Goal: Task Accomplishment & Management: Complete application form

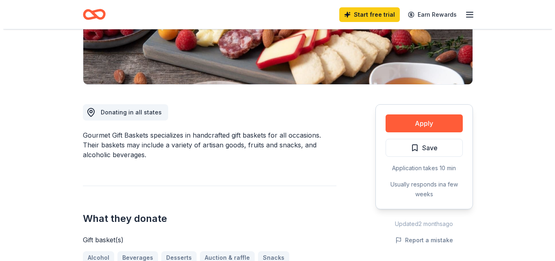
scroll to position [203, 0]
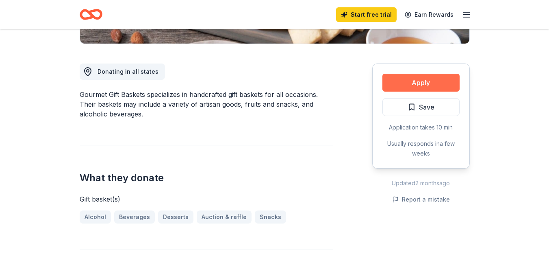
click at [433, 87] on button "Apply" at bounding box center [421, 83] width 77 height 18
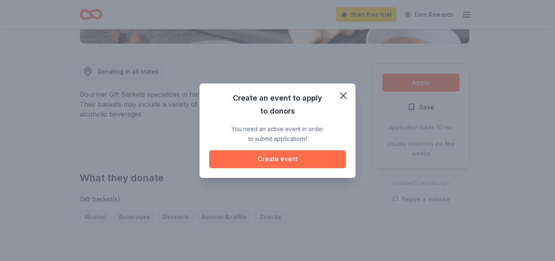
click at [284, 162] on button "Create event" at bounding box center [277, 159] width 137 height 18
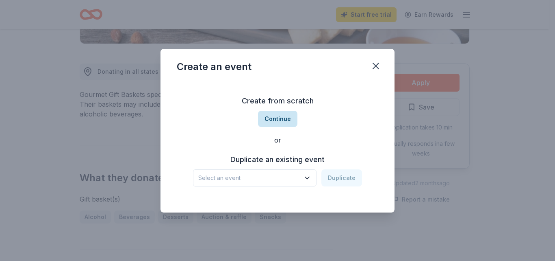
click at [282, 120] on button "Continue" at bounding box center [277, 119] width 39 height 16
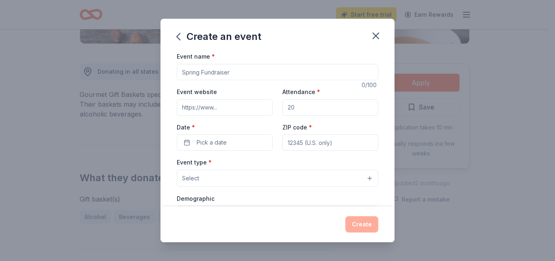
click at [238, 72] on input "Event name *" at bounding box center [278, 72] width 202 height 16
type input "M"
type input "b"
type input "BIA Mother & Daughter Holiday Brunch"
type input "[DOMAIN_NAME]"
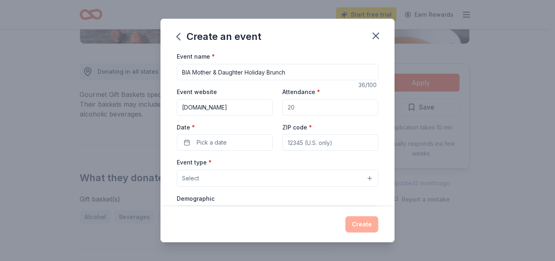
click at [305, 109] on input "Attendance *" at bounding box center [331, 107] width 96 height 16
type input "80"
click at [209, 141] on span "Pick a date" at bounding box center [212, 142] width 30 height 10
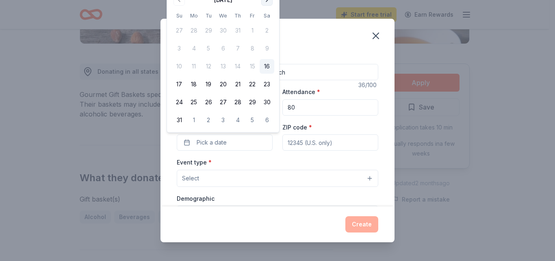
click at [268, 3] on button "Go to next month" at bounding box center [266, -1] width 11 height 11
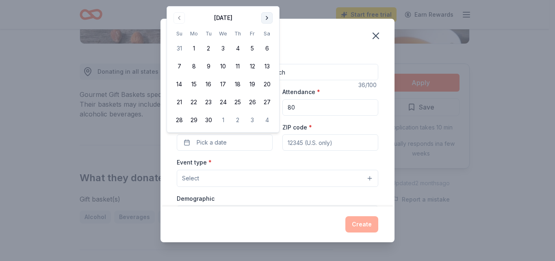
click at [269, 19] on button "Go to next month" at bounding box center [266, 17] width 11 height 11
click at [268, 2] on button "Go to next month" at bounding box center [266, -1] width 11 height 11
click at [267, 65] on button "13" at bounding box center [267, 66] width 15 height 15
click at [299, 143] on input "ZIP code *" at bounding box center [331, 142] width 96 height 16
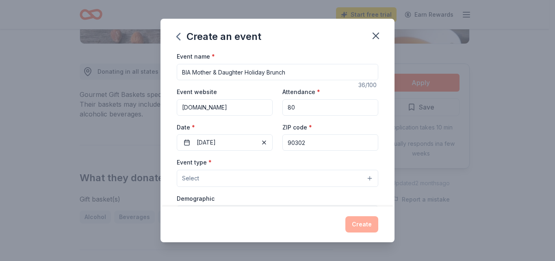
type input "90302"
click at [235, 164] on div "Event type * Select" at bounding box center [278, 172] width 202 height 30
click at [344, 178] on button "Select" at bounding box center [278, 178] width 202 height 17
click at [202, 181] on button "Select" at bounding box center [278, 178] width 202 height 17
click at [364, 178] on button "Select" at bounding box center [278, 178] width 202 height 17
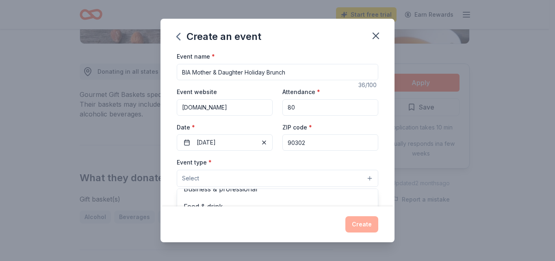
scroll to position [41, 0]
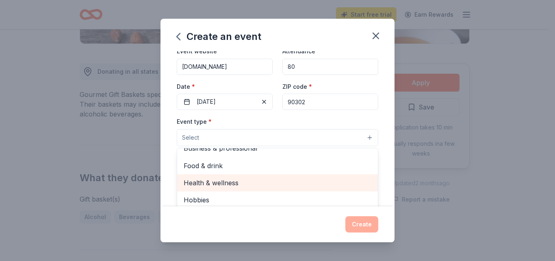
click at [233, 183] on span "Health & wellness" at bounding box center [278, 182] width 188 height 11
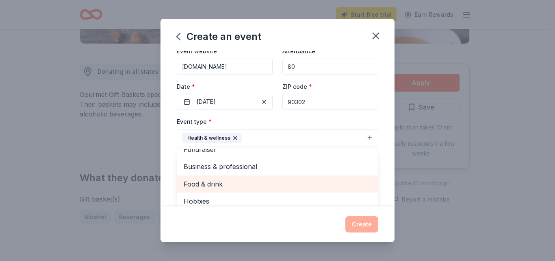
scroll to position [10, 0]
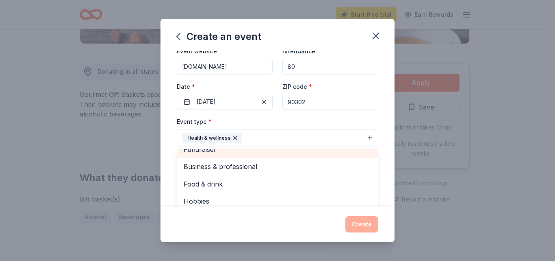
click at [212, 152] on span "Fundraiser" at bounding box center [278, 149] width 188 height 11
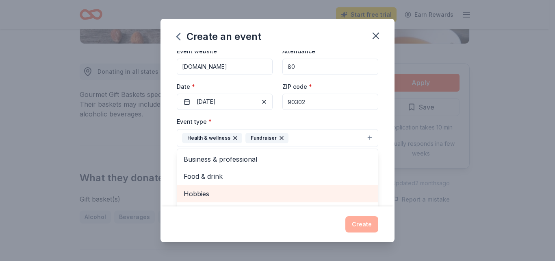
scroll to position [81, 0]
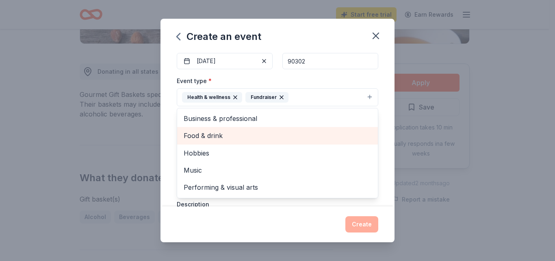
click at [208, 139] on span "Food & drink" at bounding box center [278, 135] width 188 height 11
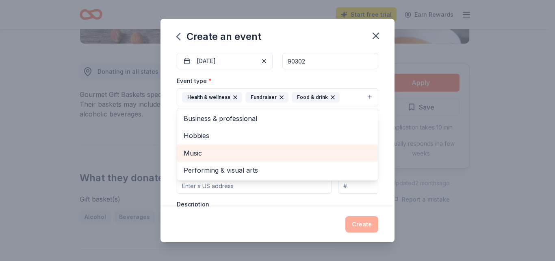
click at [197, 154] on span "Music" at bounding box center [278, 153] width 188 height 11
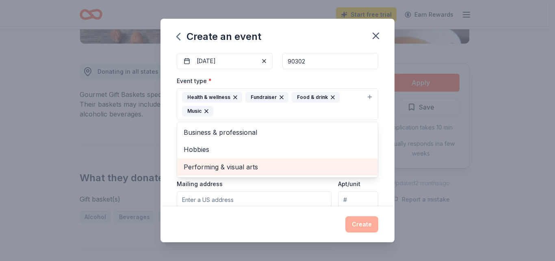
click at [201, 170] on span "Performing & visual arts" at bounding box center [278, 166] width 188 height 11
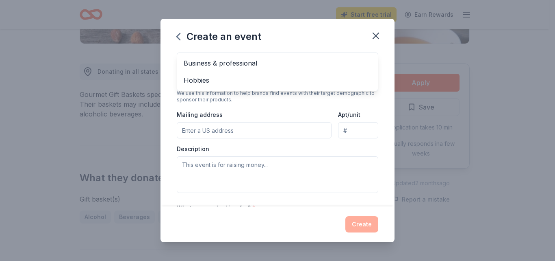
scroll to position [159, 0]
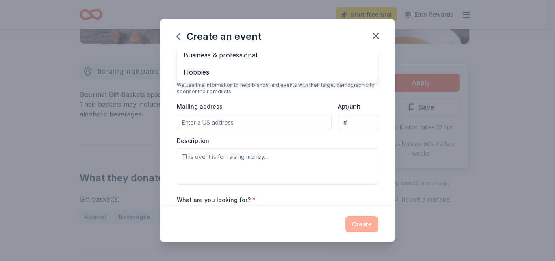
click at [222, 123] on div "Event type * Health & wellness Fundraiser Food & drink Music Performing & visua…" at bounding box center [278, 91] width 202 height 186
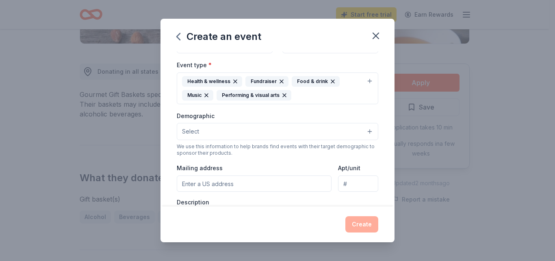
scroll to position [138, 0]
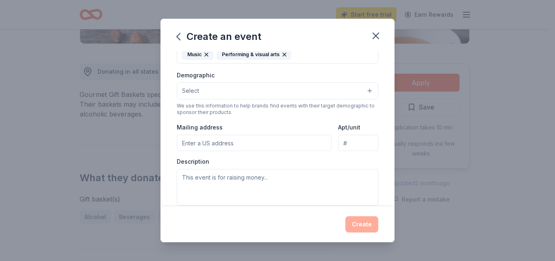
click at [276, 95] on button "Select" at bounding box center [278, 90] width 202 height 17
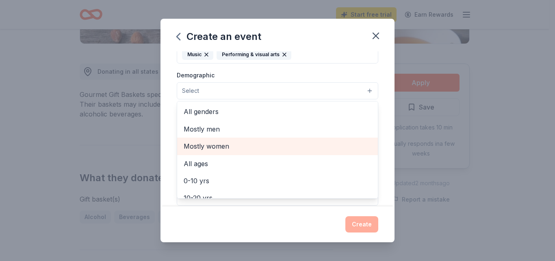
click at [224, 148] on span "Mostly women" at bounding box center [278, 146] width 188 height 11
click at [195, 147] on span "All ages" at bounding box center [278, 146] width 188 height 11
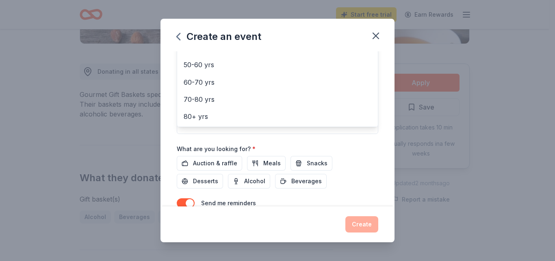
scroll to position [216, 0]
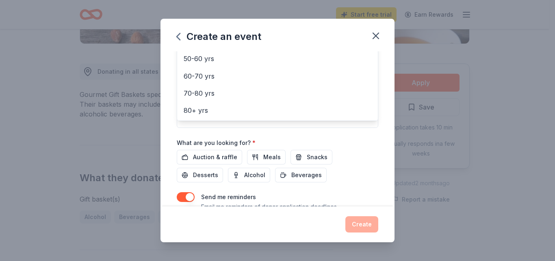
click at [207, 158] on div "Event name * BIA Mother & Daughter Holiday Brunch 36 /100 Event website [DOMAIN…" at bounding box center [278, 30] width 202 height 391
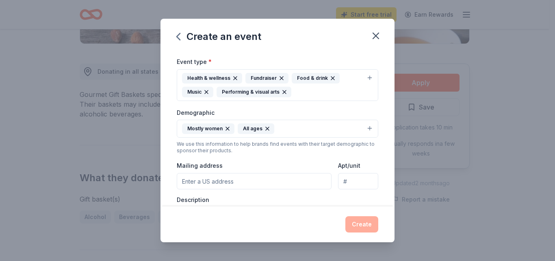
scroll to position [141, 0]
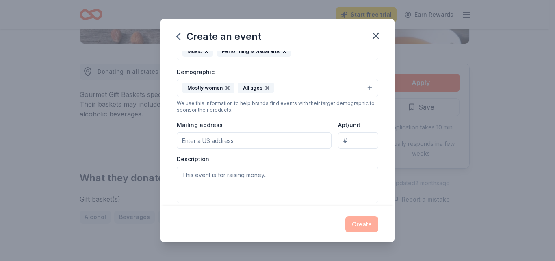
click at [223, 142] on input "Mailing address" at bounding box center [254, 140] width 155 height 16
drag, startPoint x: 245, startPoint y: 140, endPoint x: 250, endPoint y: 139, distance: 5.5
click at [250, 139] on input "[STREET_ADDRESS]" at bounding box center [254, 140] width 155 height 16
drag, startPoint x: 233, startPoint y: 140, endPoint x: 254, endPoint y: 138, distance: 20.4
click at [254, 138] on input "[STREET_ADDRESS]" at bounding box center [254, 140] width 155 height 16
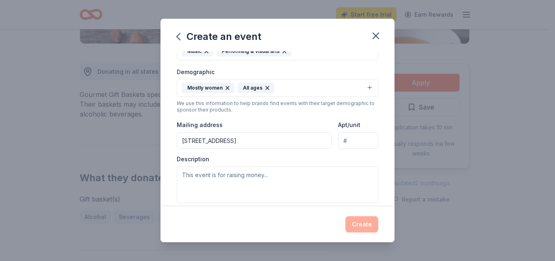
type input "[STREET_ADDRESS]"
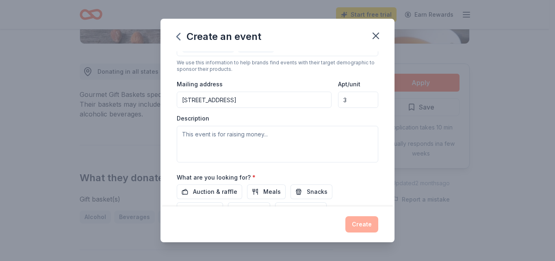
type input "3"
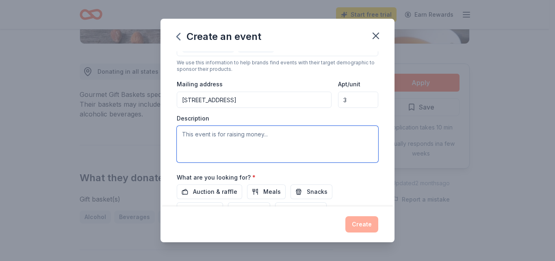
click at [180, 134] on textarea at bounding box center [278, 144] width 202 height 37
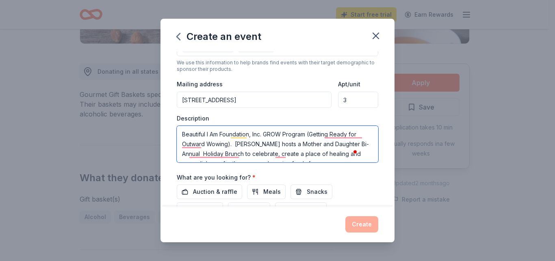
scroll to position [0, 0]
drag, startPoint x: 317, startPoint y: 157, endPoint x: 178, endPoint y: 123, distance: 143.3
click at [178, 123] on div "Description Beautiful I Am Foundation, Inc. GROW Program (Getting Ready for Out…" at bounding box center [278, 138] width 202 height 48
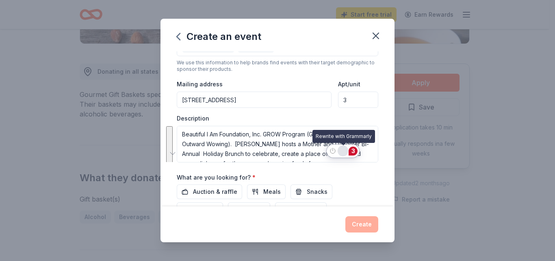
click at [344, 150] on div "Rewrite with Grammarly" at bounding box center [343, 150] width 9 height 9
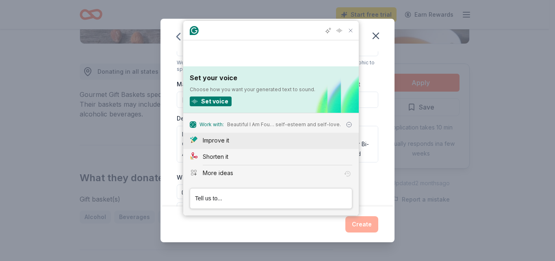
click at [213, 142] on div "Improve it" at bounding box center [216, 140] width 26 height 9
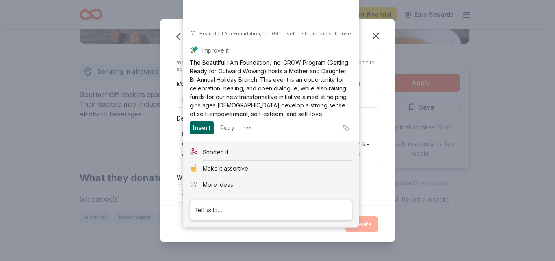
click at [200, 126] on div "Insert" at bounding box center [201, 127] width 17 height 13
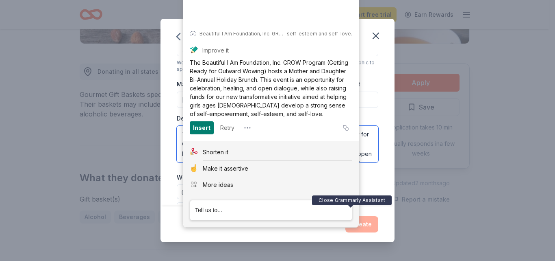
type textarea "The Beautiful I Am Foundation, Inc. GROW Program (Getting Ready for Outward Wow…"
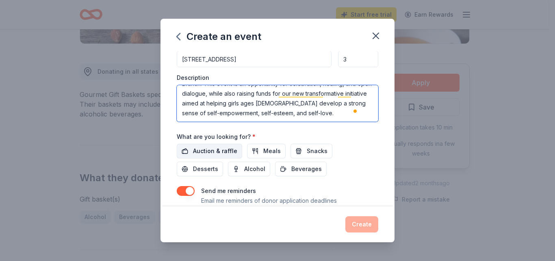
scroll to position [249, 0]
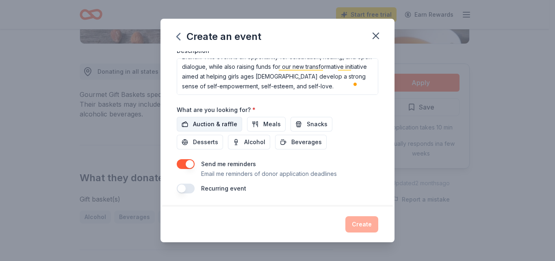
click at [214, 122] on span "Auction & raffle" at bounding box center [215, 124] width 44 height 10
click at [192, 191] on button "button" at bounding box center [186, 188] width 18 height 10
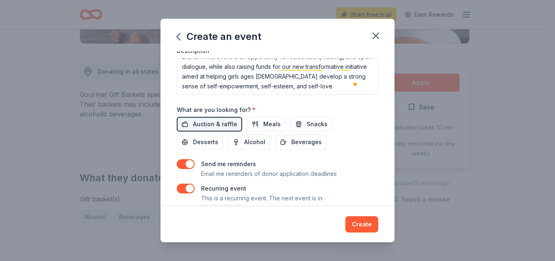
scroll to position [279, 0]
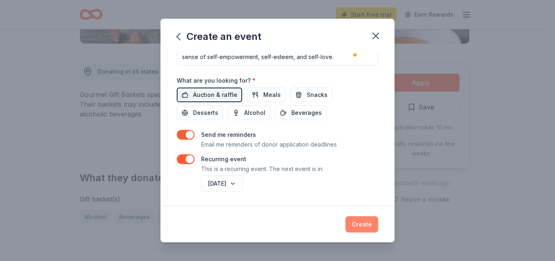
click at [359, 223] on button "Create" at bounding box center [362, 224] width 33 height 16
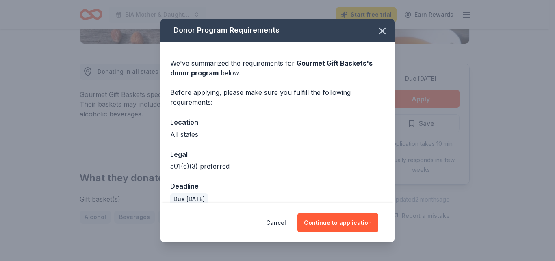
click at [184, 135] on div "All states" at bounding box center [277, 134] width 215 height 10
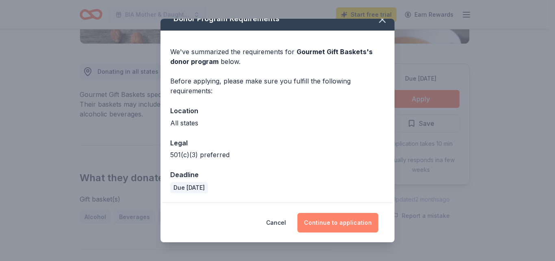
click at [331, 218] on button "Continue to application" at bounding box center [338, 223] width 81 height 20
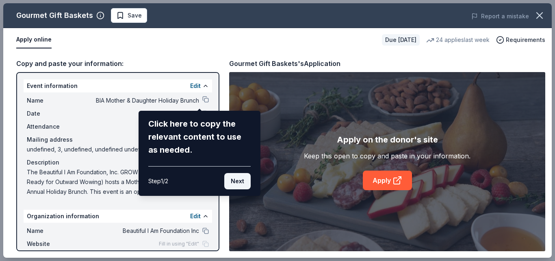
click at [234, 184] on button "Next" at bounding box center [237, 181] width 26 height 16
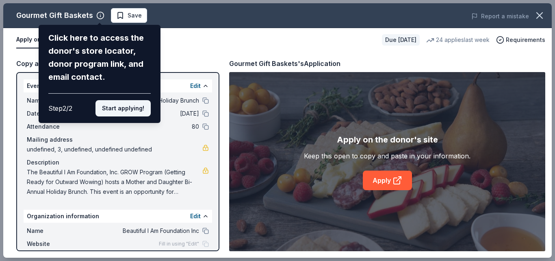
click at [126, 110] on button "Start applying!" at bounding box center [123, 108] width 55 height 16
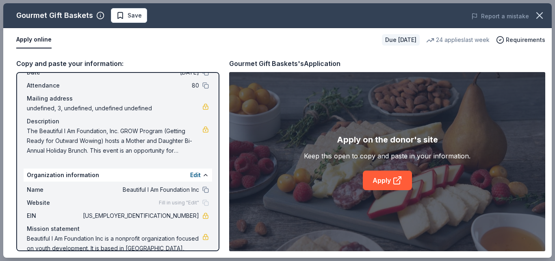
scroll to position [63, 0]
